Goal: Communication & Community: Answer question/provide support

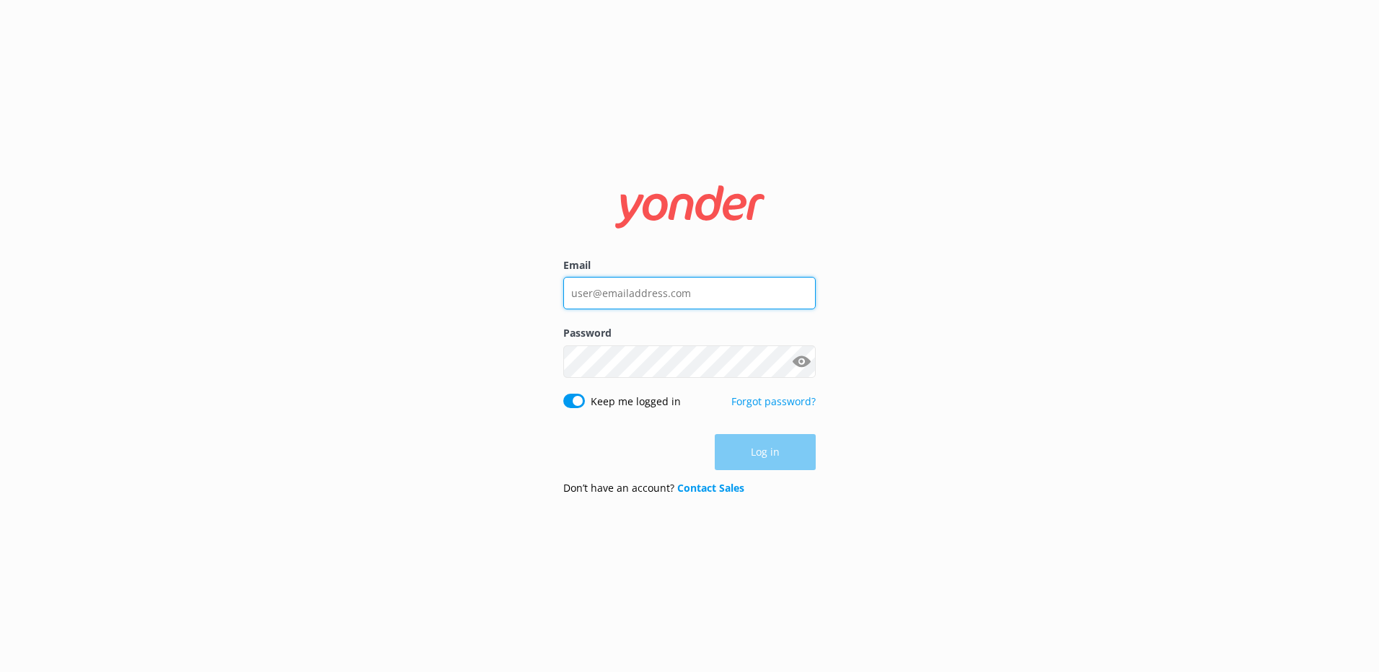
type input "[EMAIL_ADDRESS][DOMAIN_NAME]"
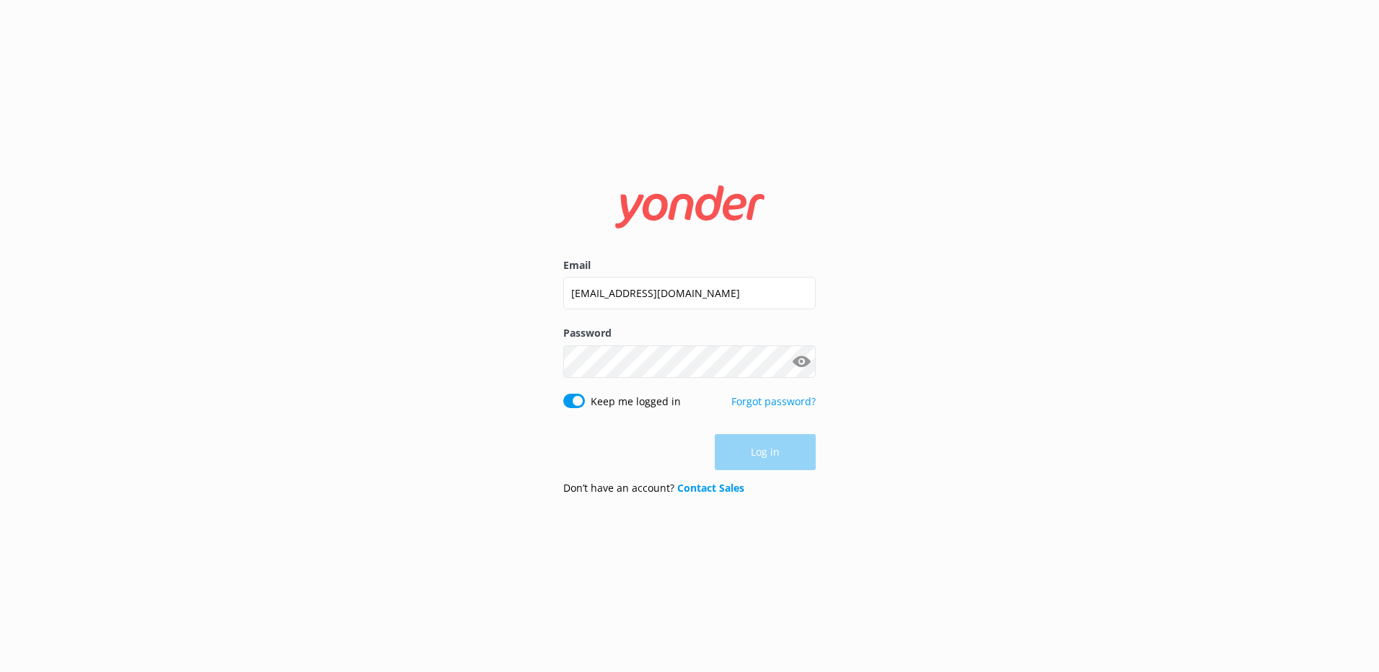
click at [770, 456] on div "Log in" at bounding box center [689, 452] width 252 height 36
click at [770, 456] on button "Log in" at bounding box center [765, 453] width 101 height 36
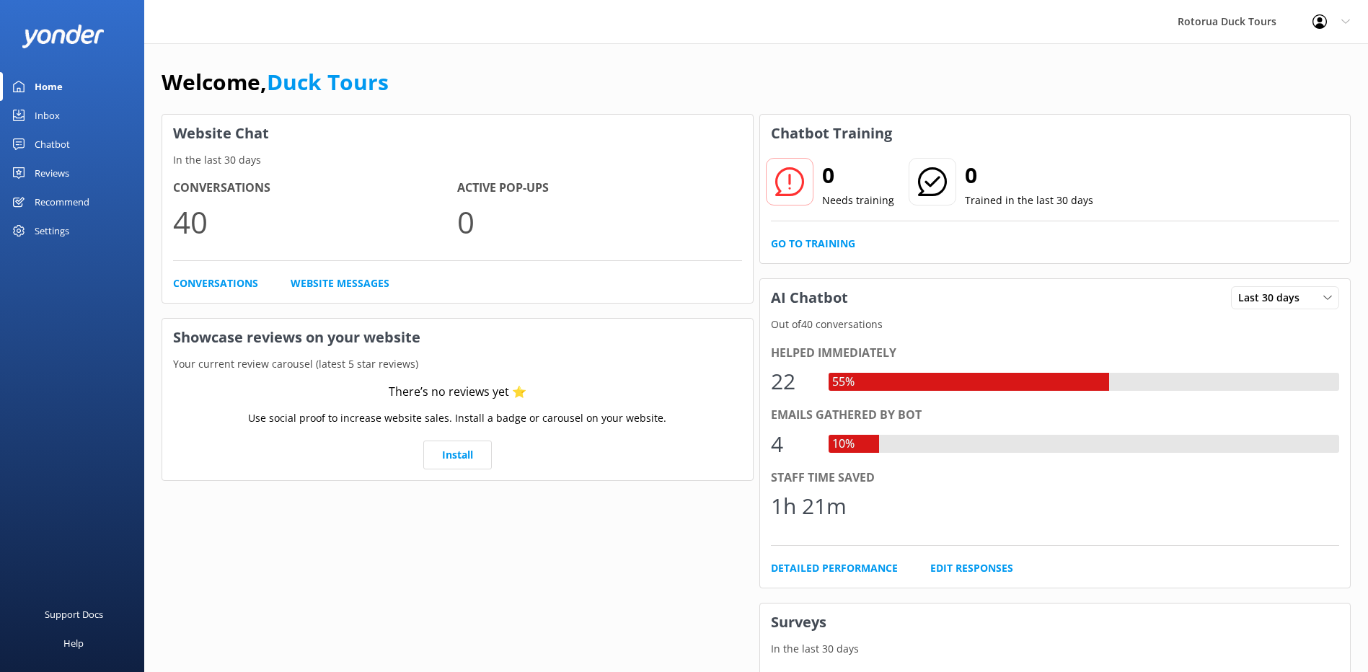
click at [54, 84] on div "Home" at bounding box center [49, 86] width 28 height 29
click at [54, 119] on div "Inbox" at bounding box center [47, 115] width 25 height 29
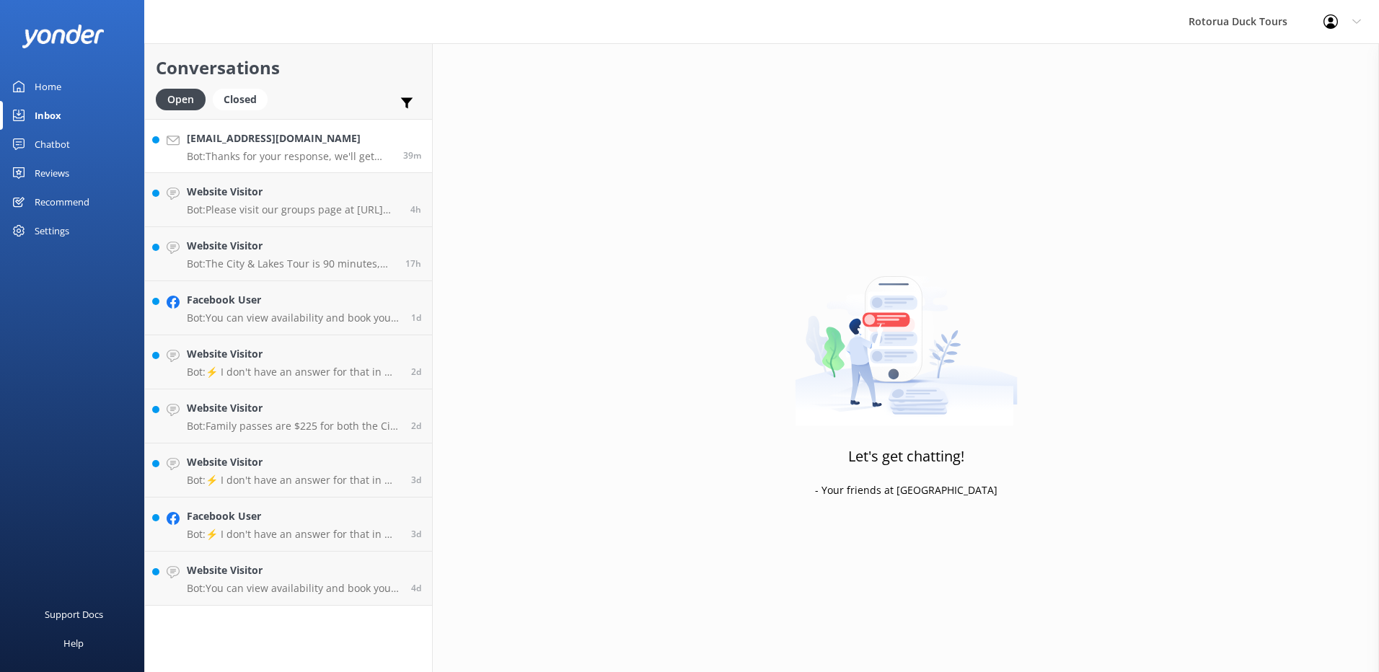
click at [333, 149] on div "[EMAIL_ADDRESS][DOMAIN_NAME] Bot: Thanks for your response, we'll get back to y…" at bounding box center [290, 146] width 206 height 31
